Goal: Find specific page/section: Find specific page/section

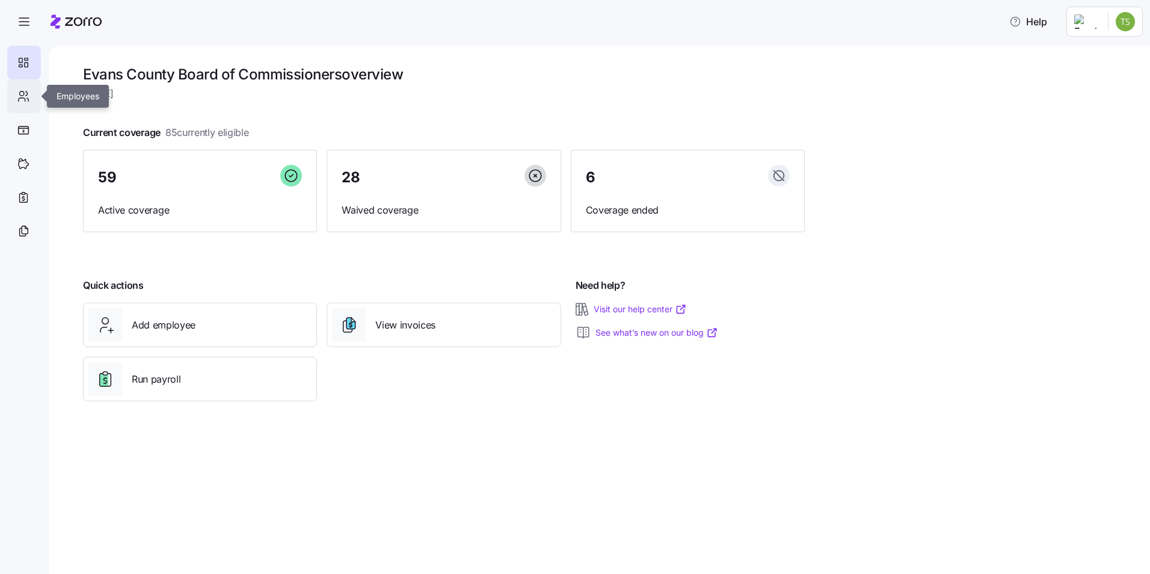
click at [27, 99] on icon at bounding box center [23, 96] width 13 height 14
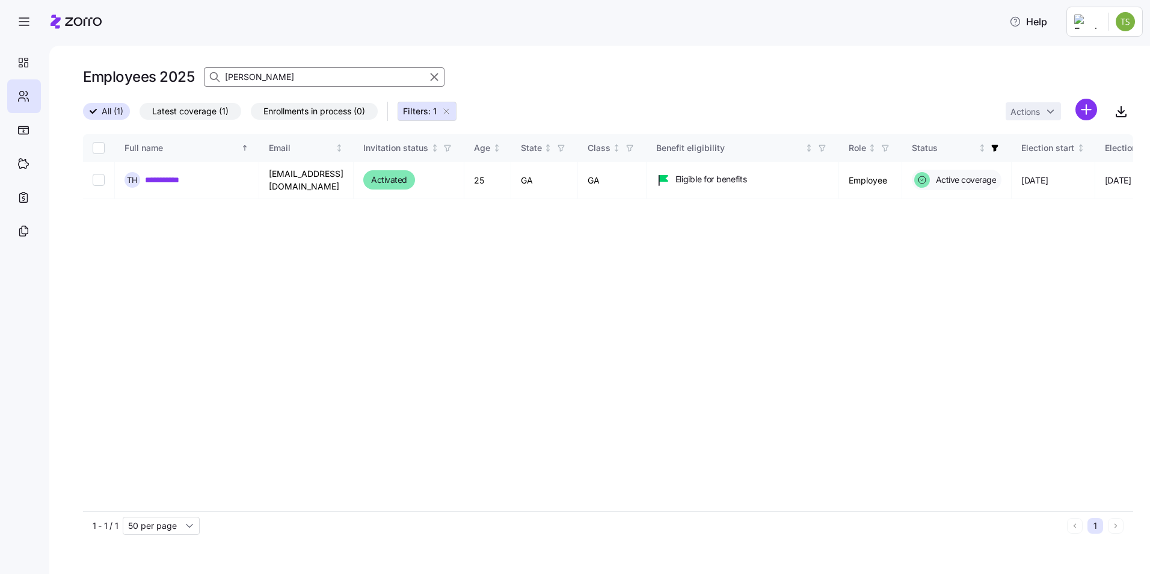
drag, startPoint x: 354, startPoint y: 83, endPoint x: 195, endPoint y: 100, distance: 159.1
click at [194, 95] on div "Employees 2025 [PERSON_NAME]" at bounding box center [608, 82] width 1050 height 34
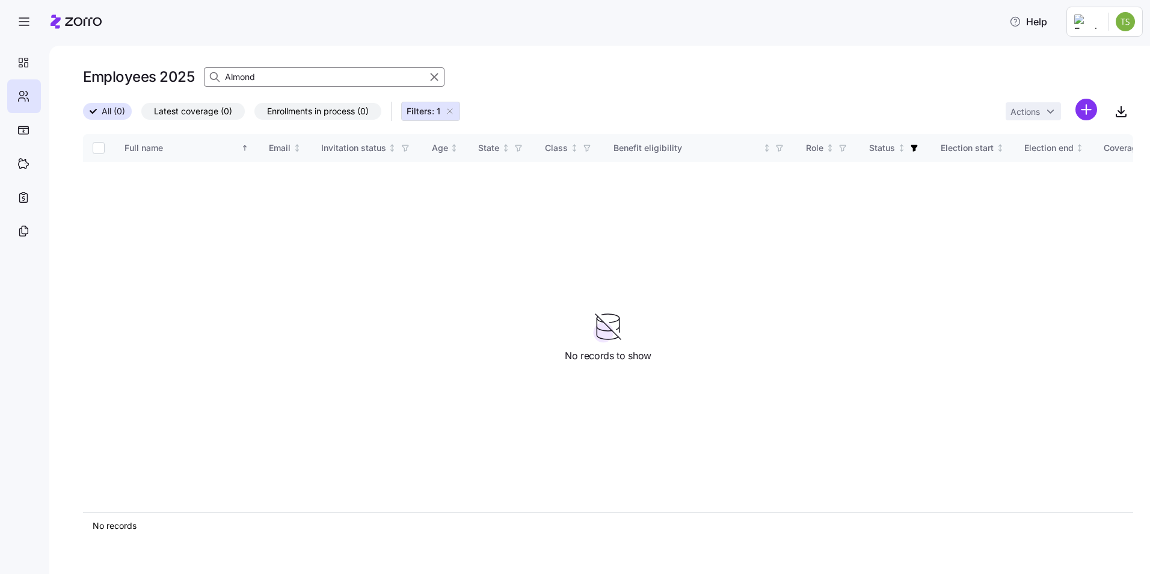
drag, startPoint x: 289, startPoint y: 75, endPoint x: 200, endPoint y: 80, distance: 89.1
click at [200, 79] on div "Employees 2025 [GEOGRAPHIC_DATA]" at bounding box center [608, 77] width 1050 height 24
type input "Almond"
click at [351, 315] on div "Full name Email Invitation status Age State Class Benefit eligibility Role Stat…" at bounding box center [608, 323] width 1050 height 378
click at [409, 283] on div "Full name Email Invitation status Age State Class Benefit eligibility Role Stat…" at bounding box center [608, 323] width 1050 height 378
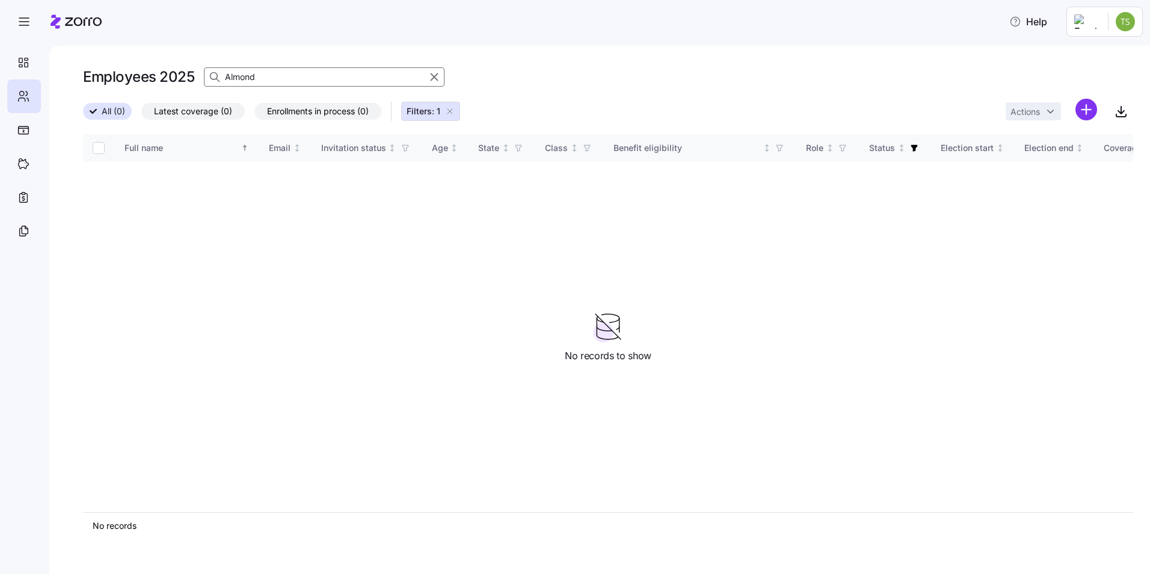
click at [262, 72] on input "Almond" at bounding box center [324, 76] width 241 height 19
